Goal: Information Seeking & Learning: Learn about a topic

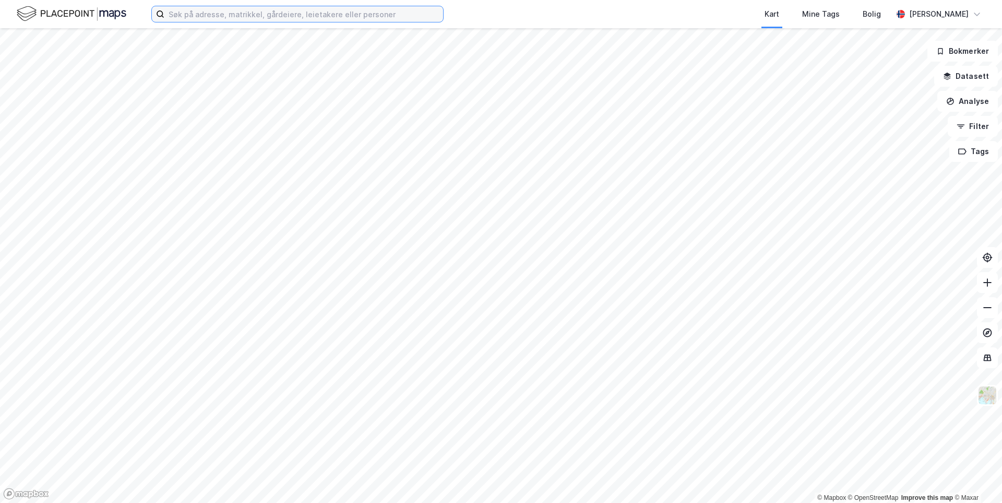
click at [278, 18] on input at bounding box center [303, 14] width 279 height 16
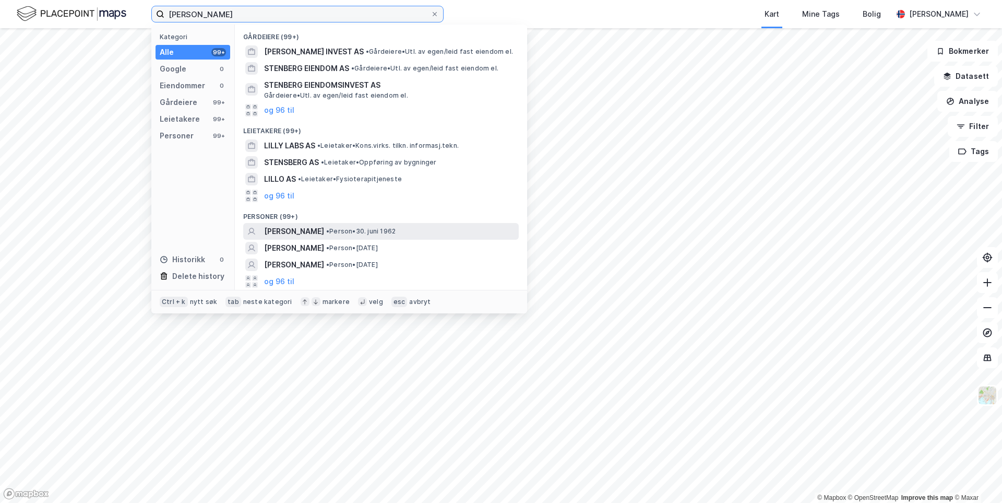
type input "[PERSON_NAME]"
click at [318, 233] on span "[PERSON_NAME]" at bounding box center [294, 231] width 60 height 13
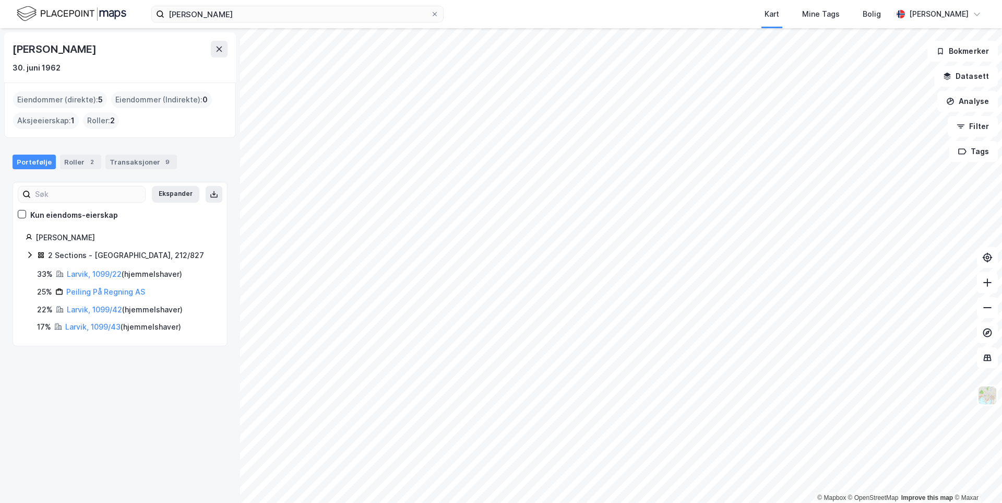
click at [30, 256] on icon at bounding box center [29, 255] width 3 height 6
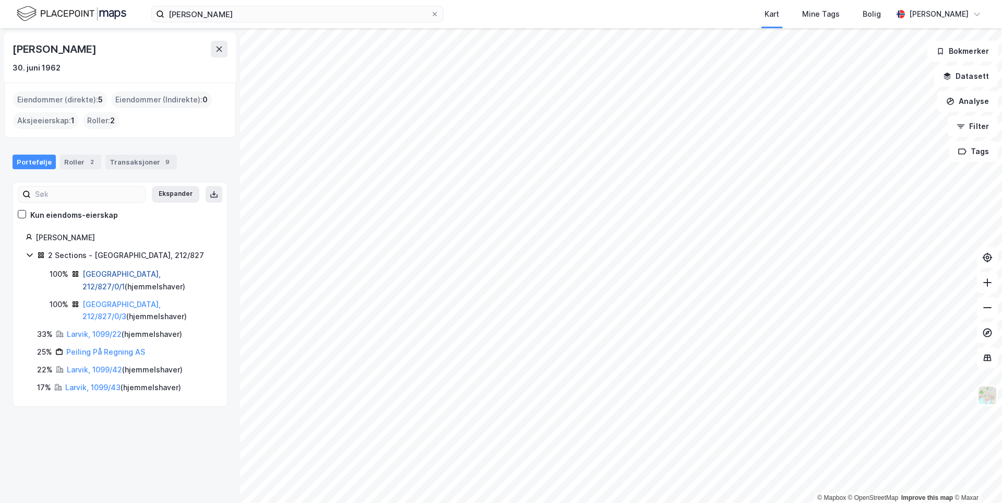
click at [121, 277] on link "[GEOGRAPHIC_DATA], 212/827/0/1" at bounding box center [121, 279] width 78 height 21
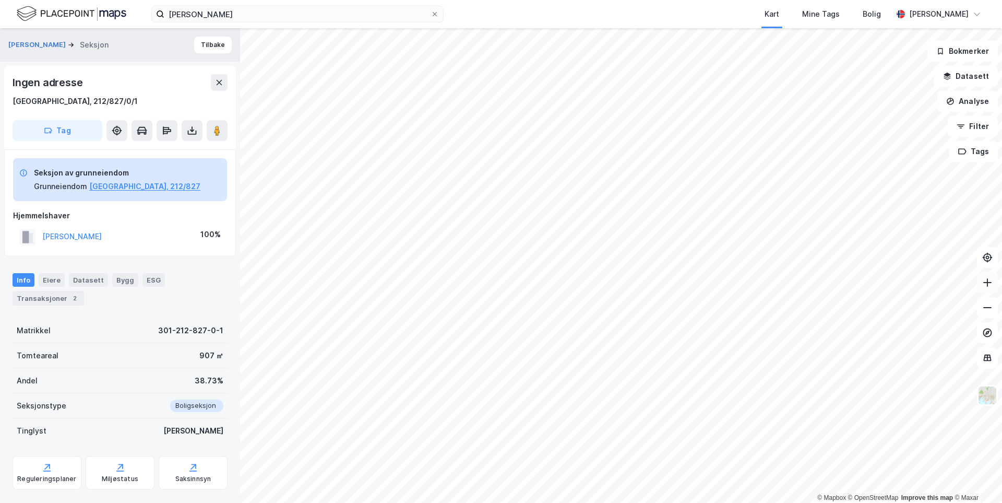
click at [987, 282] on icon at bounding box center [987, 282] width 1 height 8
click at [0, 0] on button "[PERSON_NAME]" at bounding box center [0, 0] width 0 height 0
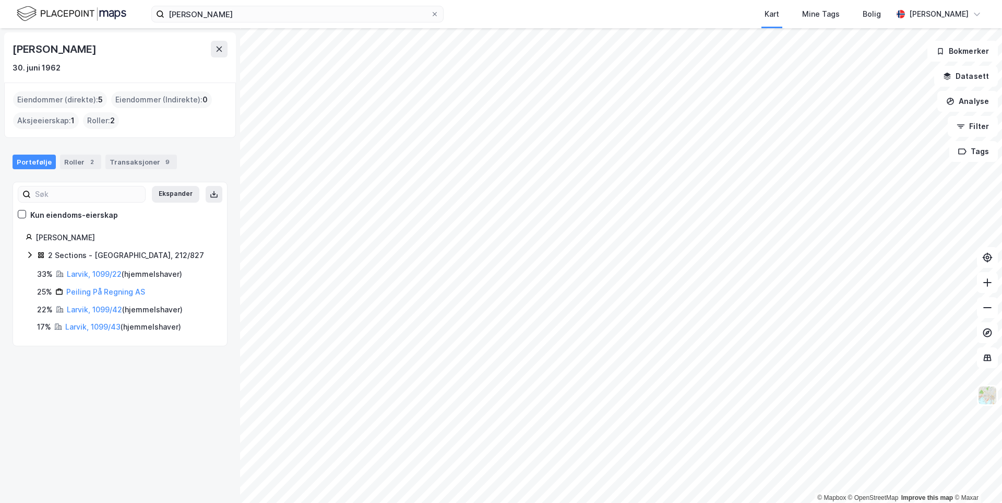
click at [31, 256] on icon at bounding box center [30, 255] width 8 height 8
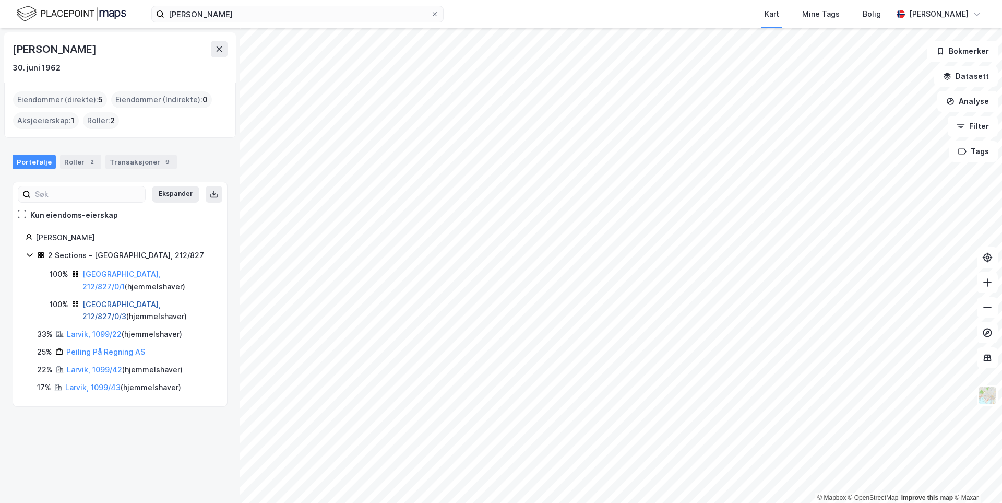
click at [103, 300] on link "[GEOGRAPHIC_DATA], 212/827/0/3" at bounding box center [121, 310] width 78 height 21
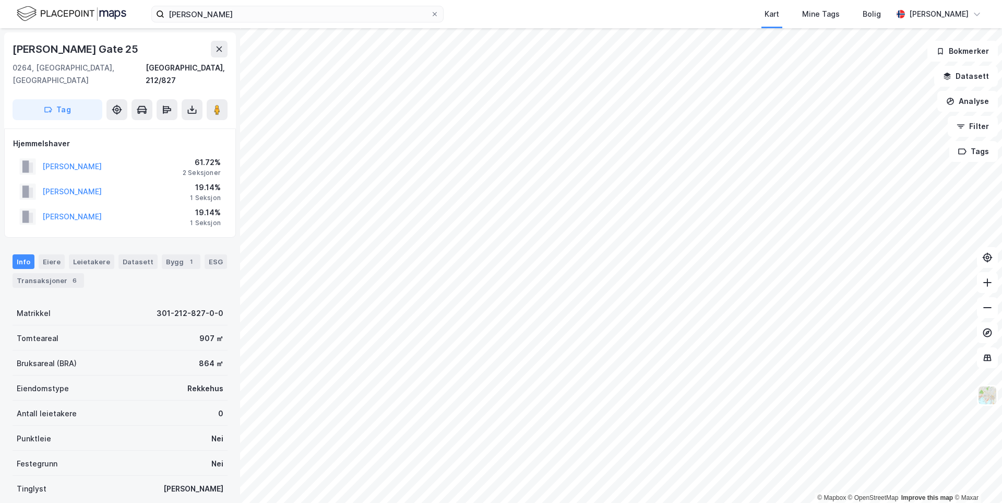
drag, startPoint x: 10, startPoint y: 48, endPoint x: 142, endPoint y: 48, distance: 132.6
click at [142, 48] on div "[PERSON_NAME] Gate [GEOGRAPHIC_DATA], 212/827 Tag" at bounding box center [120, 80] width 232 height 96
copy div "[PERSON_NAME] Gate 25"
click at [988, 282] on icon at bounding box center [987, 282] width 8 height 1
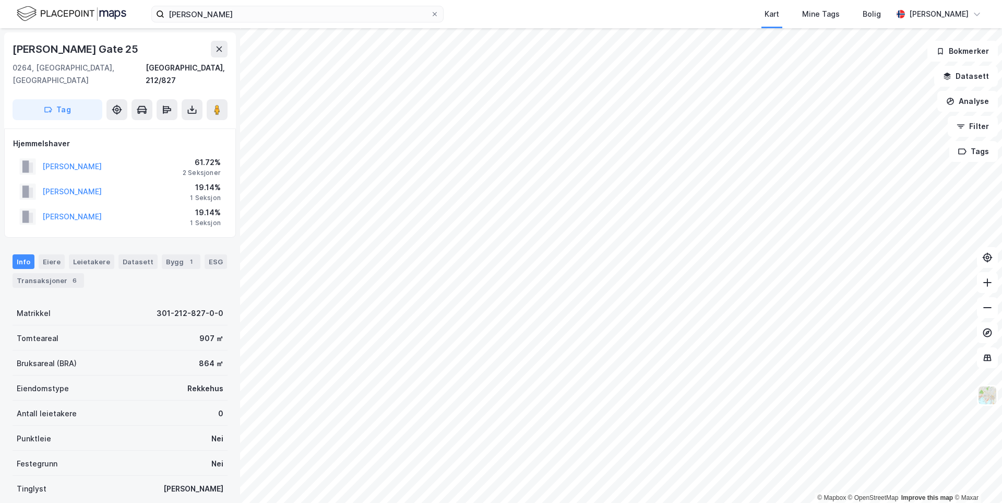
click at [815, 502] on html "[PERSON_NAME] Kart Mine Tags Bolig [PERSON_NAME] © Mapbox © OpenStreetMap Impro…" at bounding box center [501, 251] width 1002 height 503
click at [51, 275] on div "Transaksjoner 6" at bounding box center [49, 280] width 72 height 15
click at [53, 273] on div "Transaksjoner 6" at bounding box center [49, 280] width 72 height 15
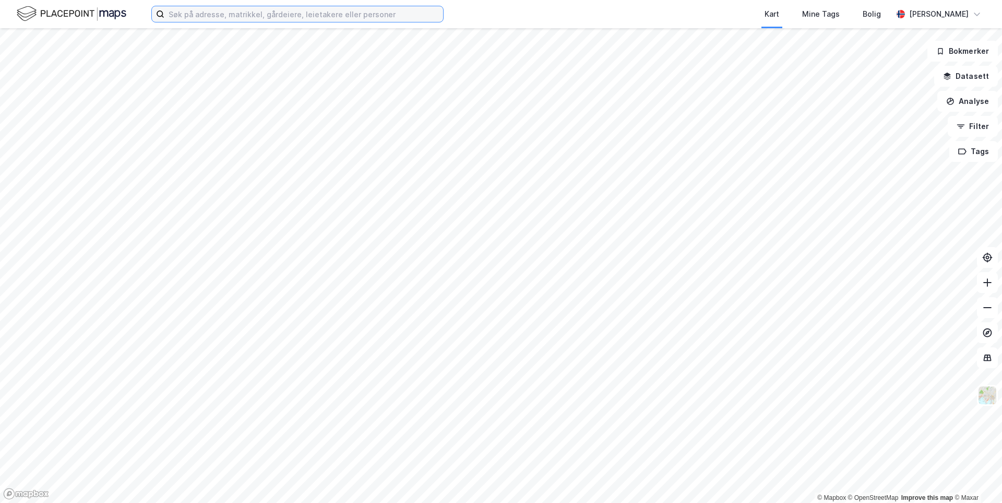
click at [232, 13] on input at bounding box center [303, 14] width 279 height 16
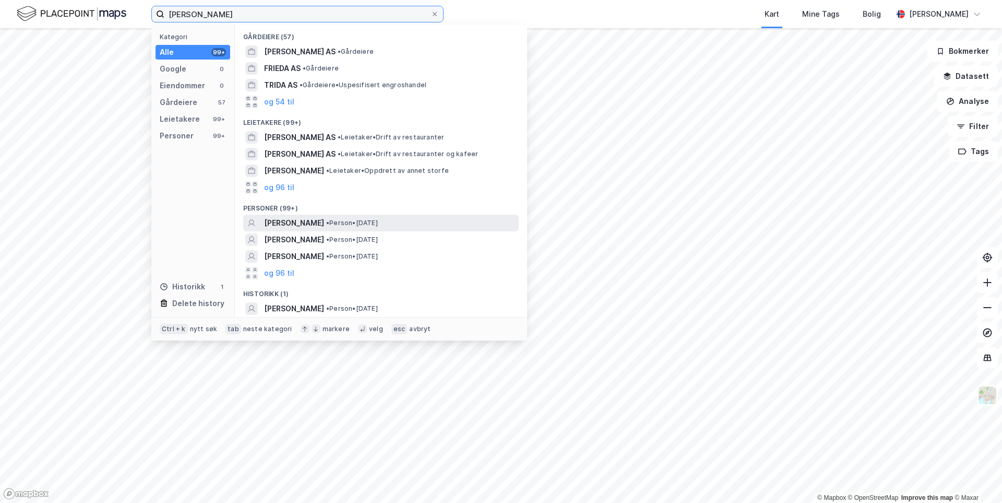
type input "frida bowe"
click at [283, 219] on span "FRIDA BOWE" at bounding box center [294, 223] width 60 height 13
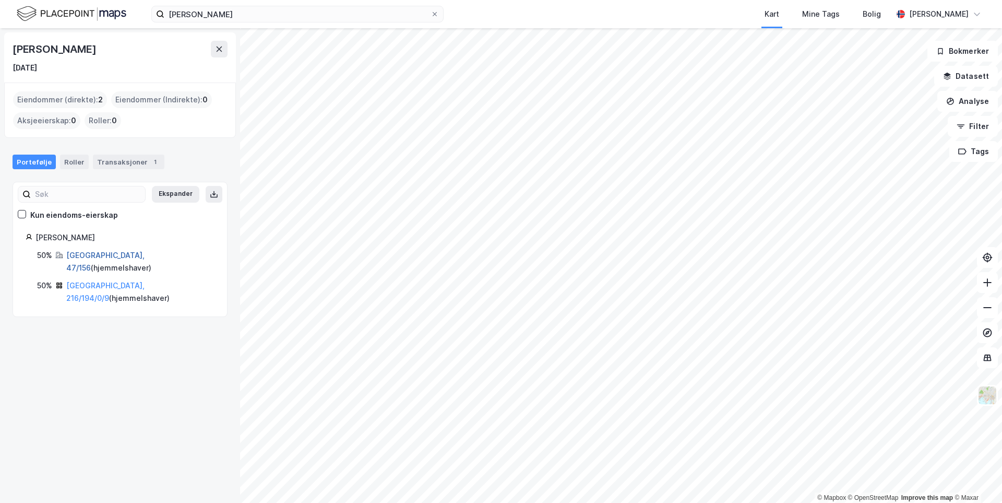
click at [91, 256] on link "Oslo, 47/156" at bounding box center [105, 261] width 78 height 21
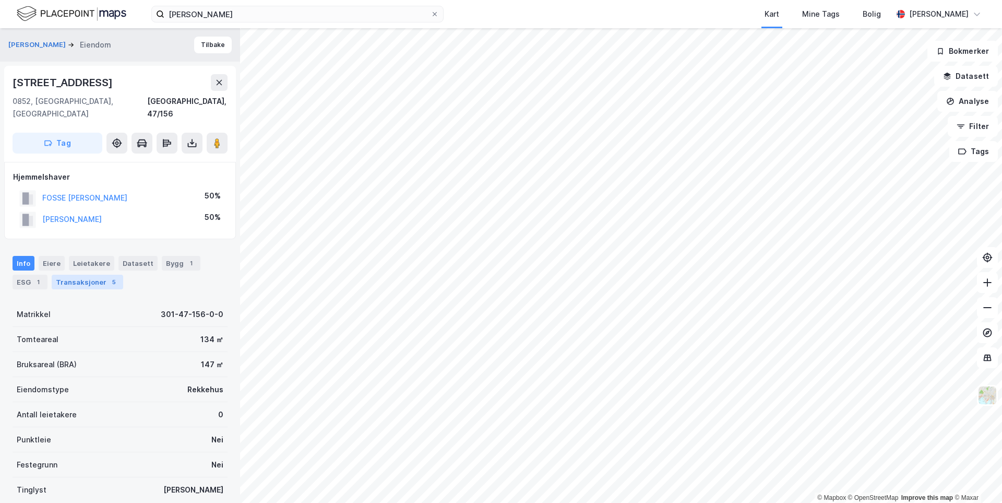
click at [65, 275] on div "Transaksjoner 5" at bounding box center [88, 282] width 72 height 15
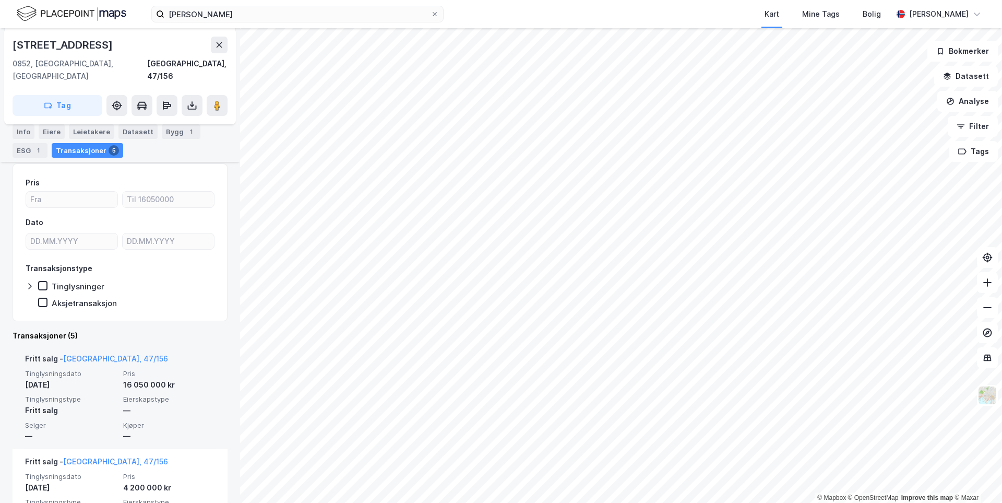
scroll to position [157, 0]
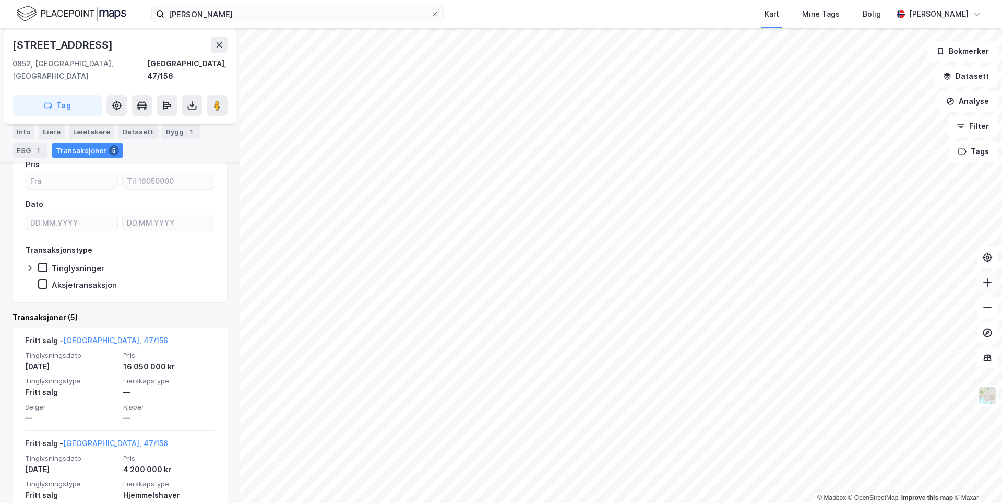
click at [985, 286] on icon at bounding box center [987, 282] width 10 height 10
click at [483, 502] on html "frida bowe Kart Mine Tags Bolig Vilde Johannson © Mapbox © OpenStreetMap Improv…" at bounding box center [501, 251] width 1002 height 503
